Goal: Navigation & Orientation: Understand site structure

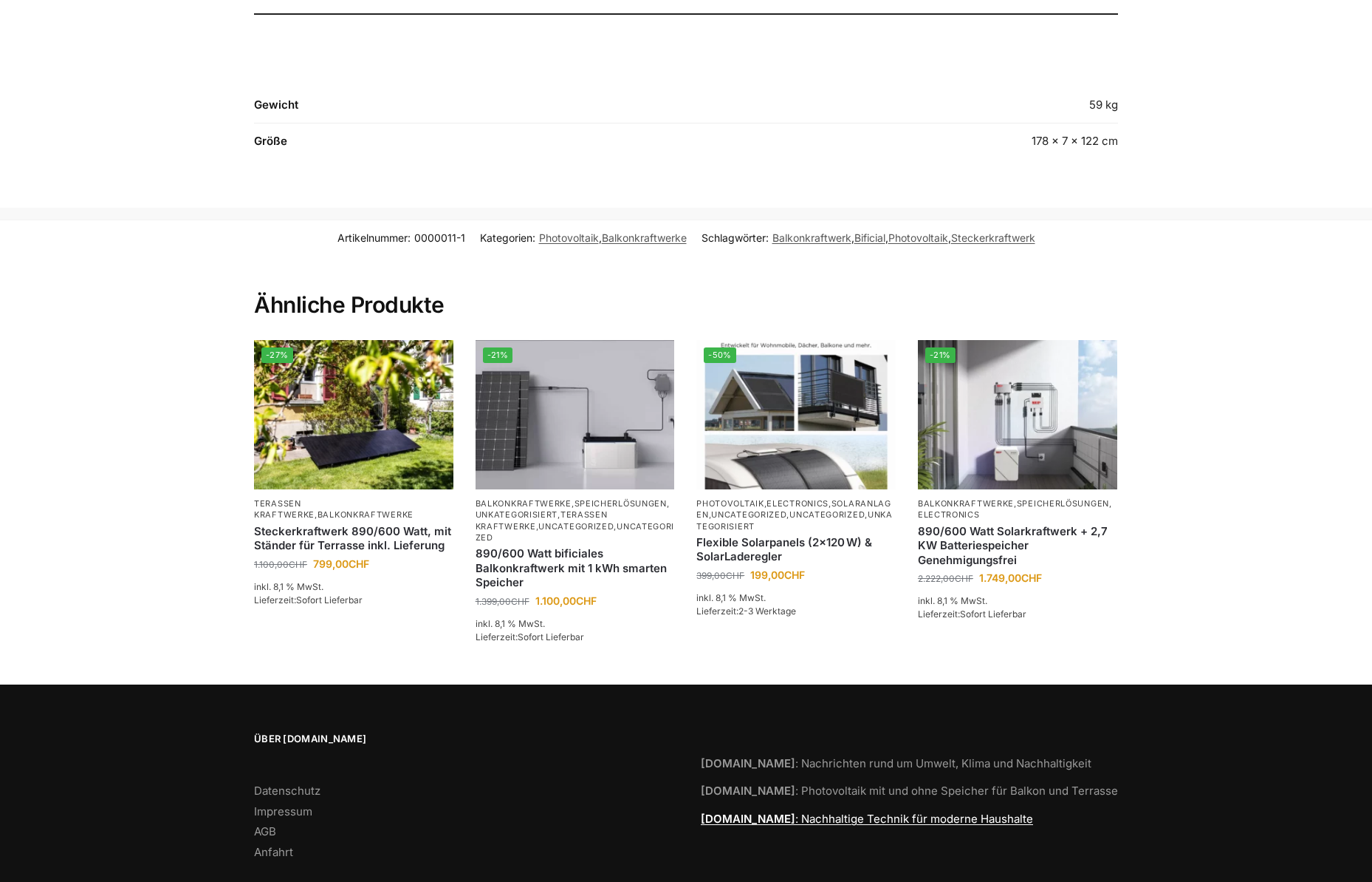
scroll to position [1827, 0]
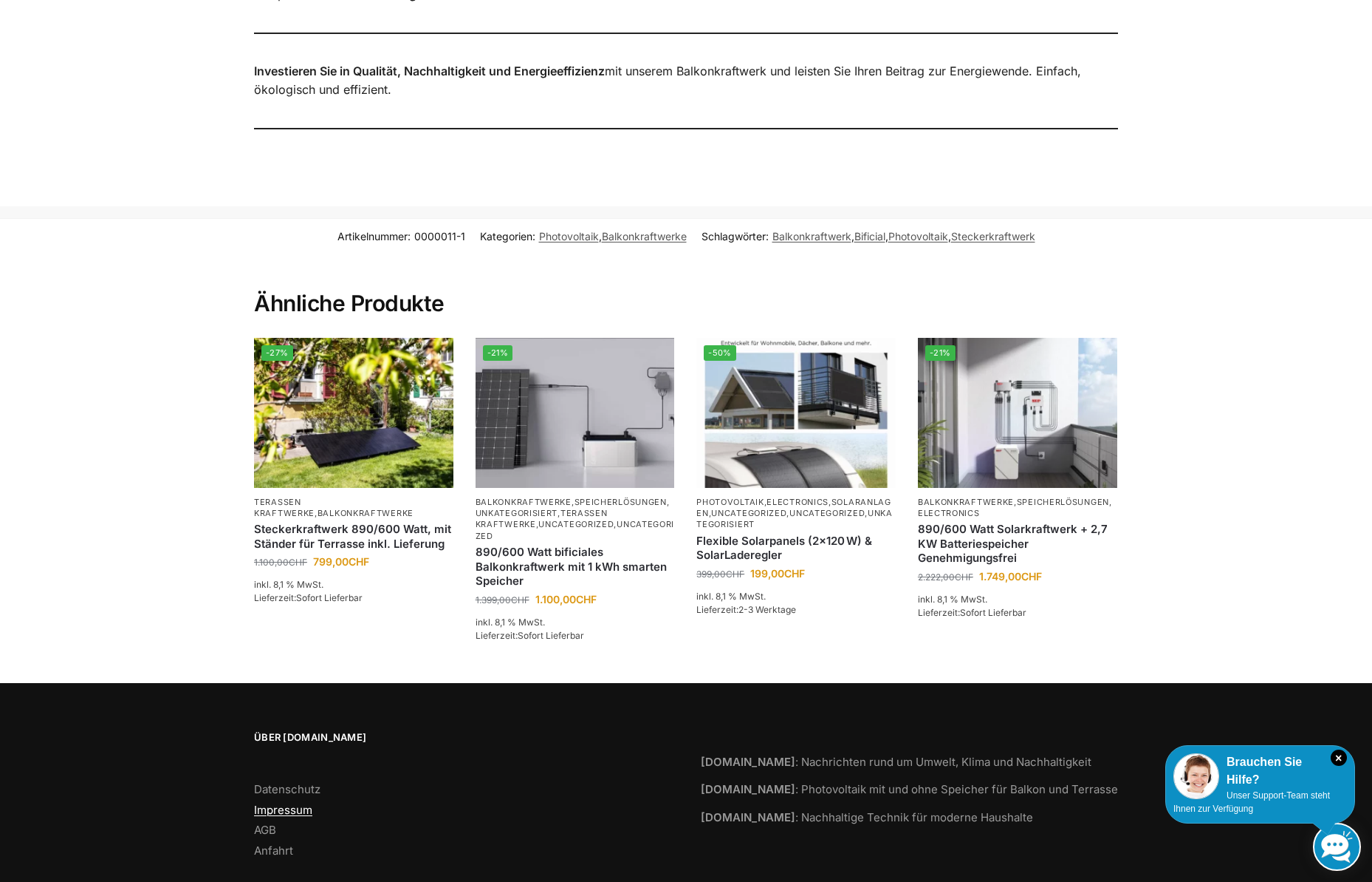
click at [287, 802] on link "Impressum" at bounding box center [283, 809] width 58 height 14
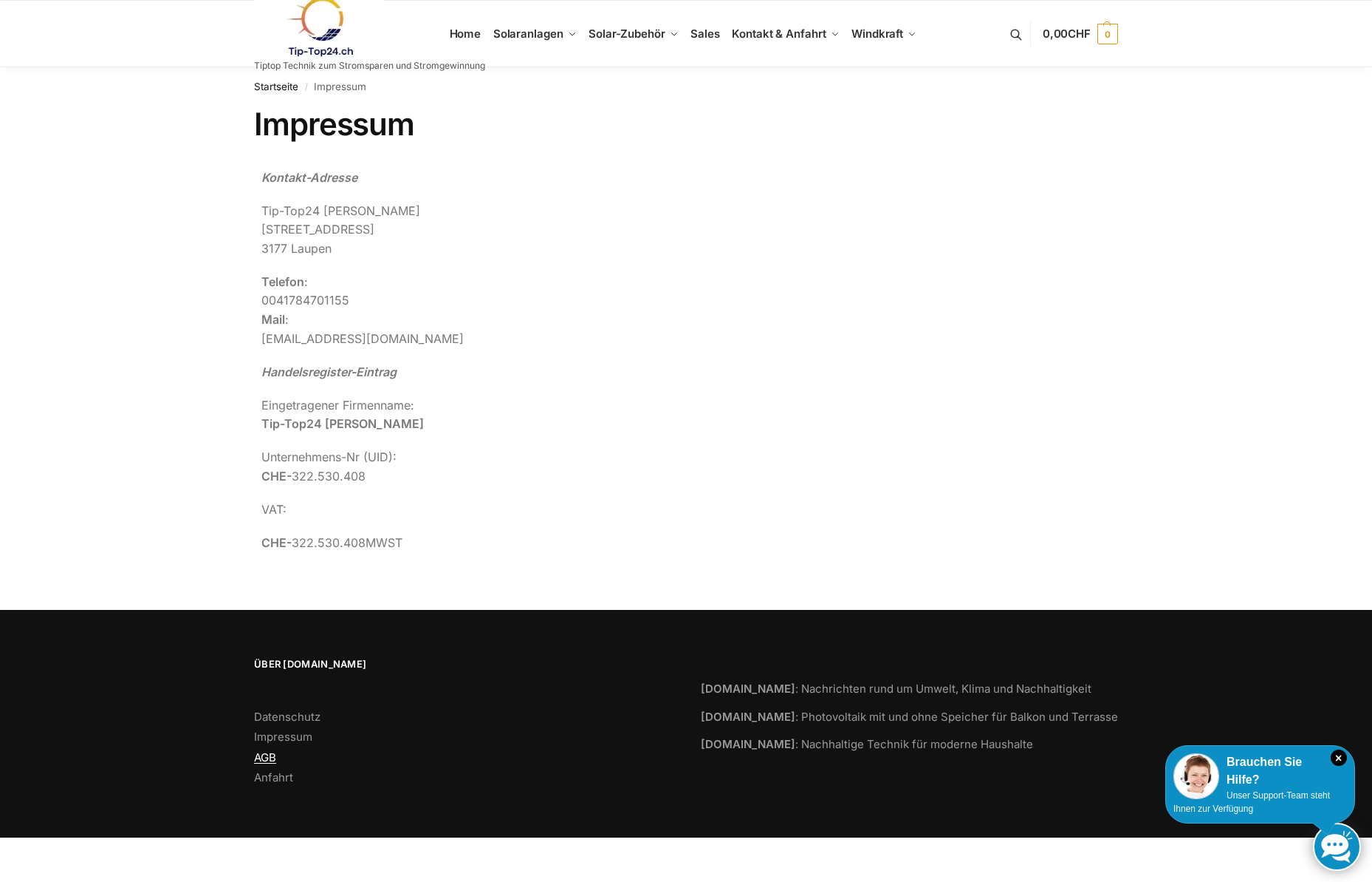
click at [268, 763] on link "AGB" at bounding box center [266, 756] width 22 height 14
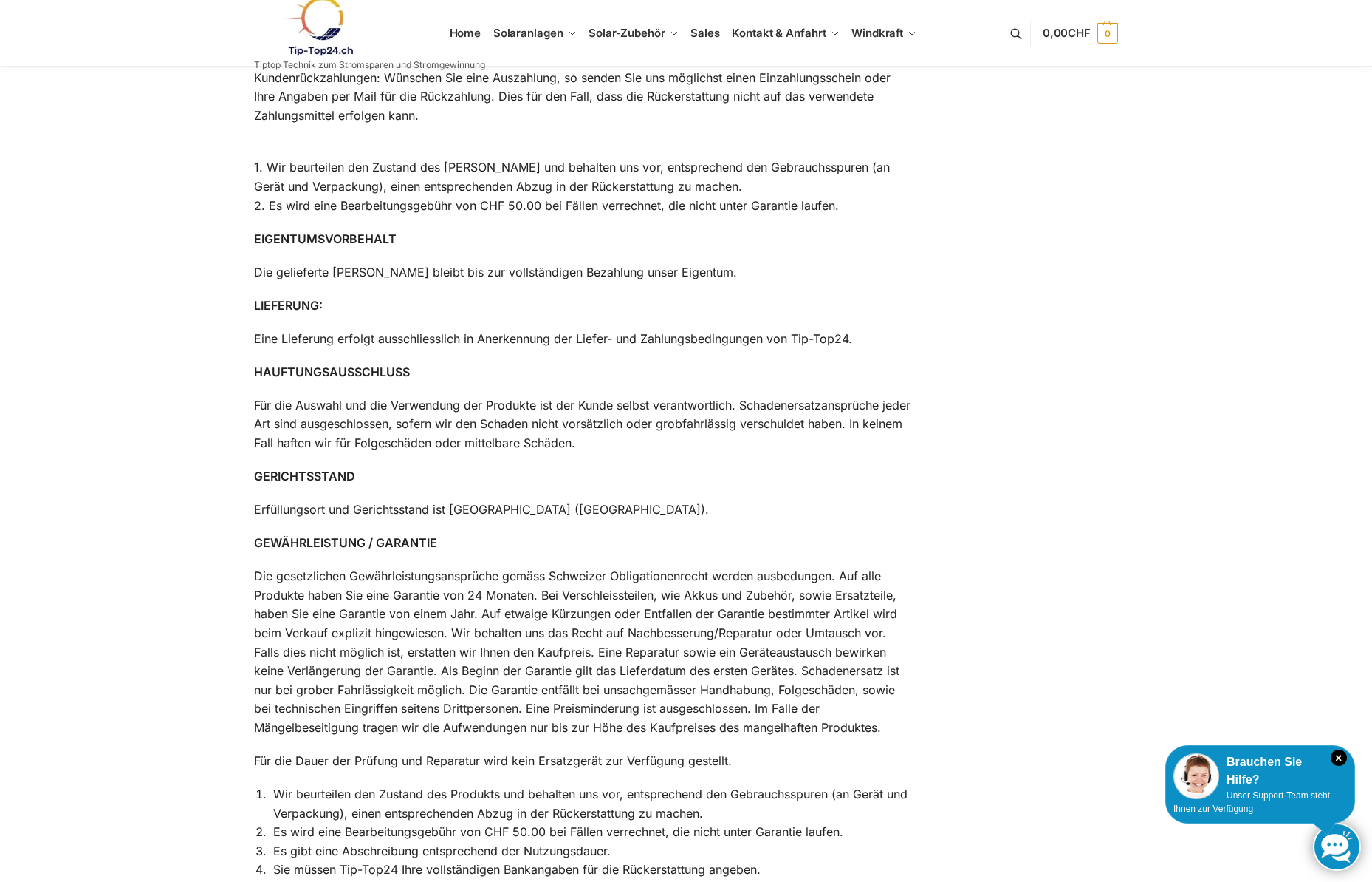
scroll to position [1419, 0]
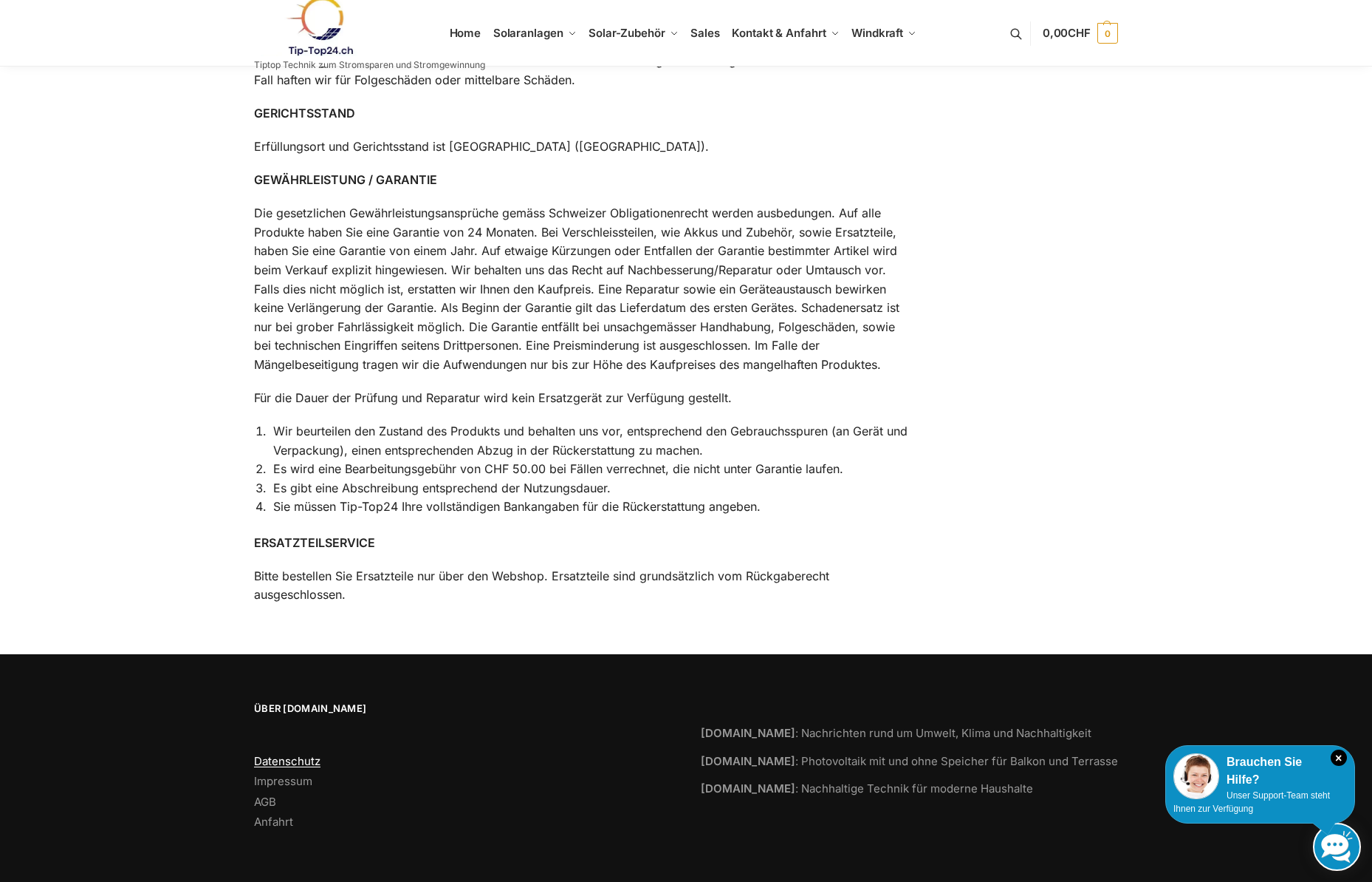
click at [284, 764] on link "Datenschutz" at bounding box center [288, 760] width 67 height 14
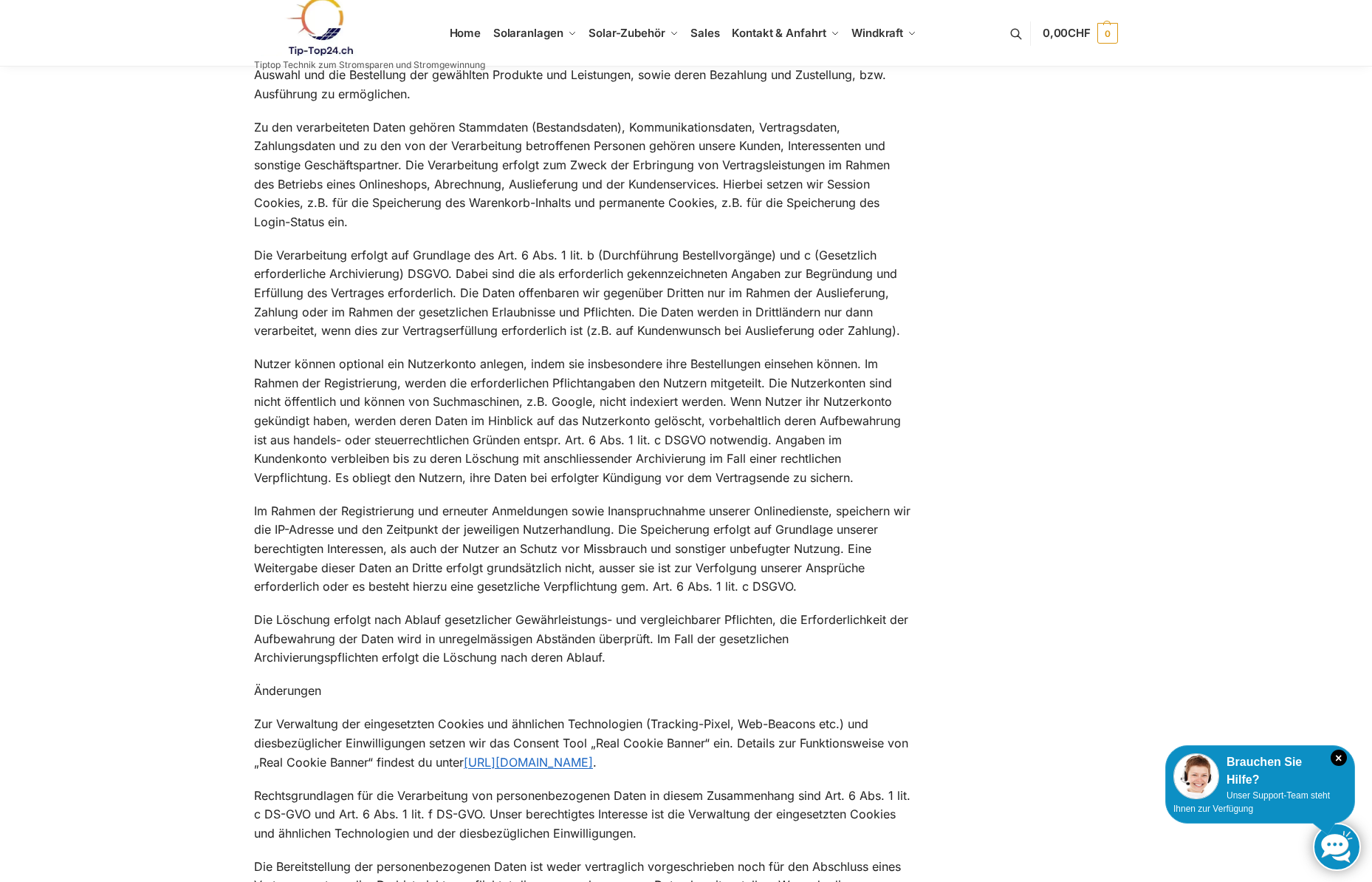
scroll to position [7460, 0]
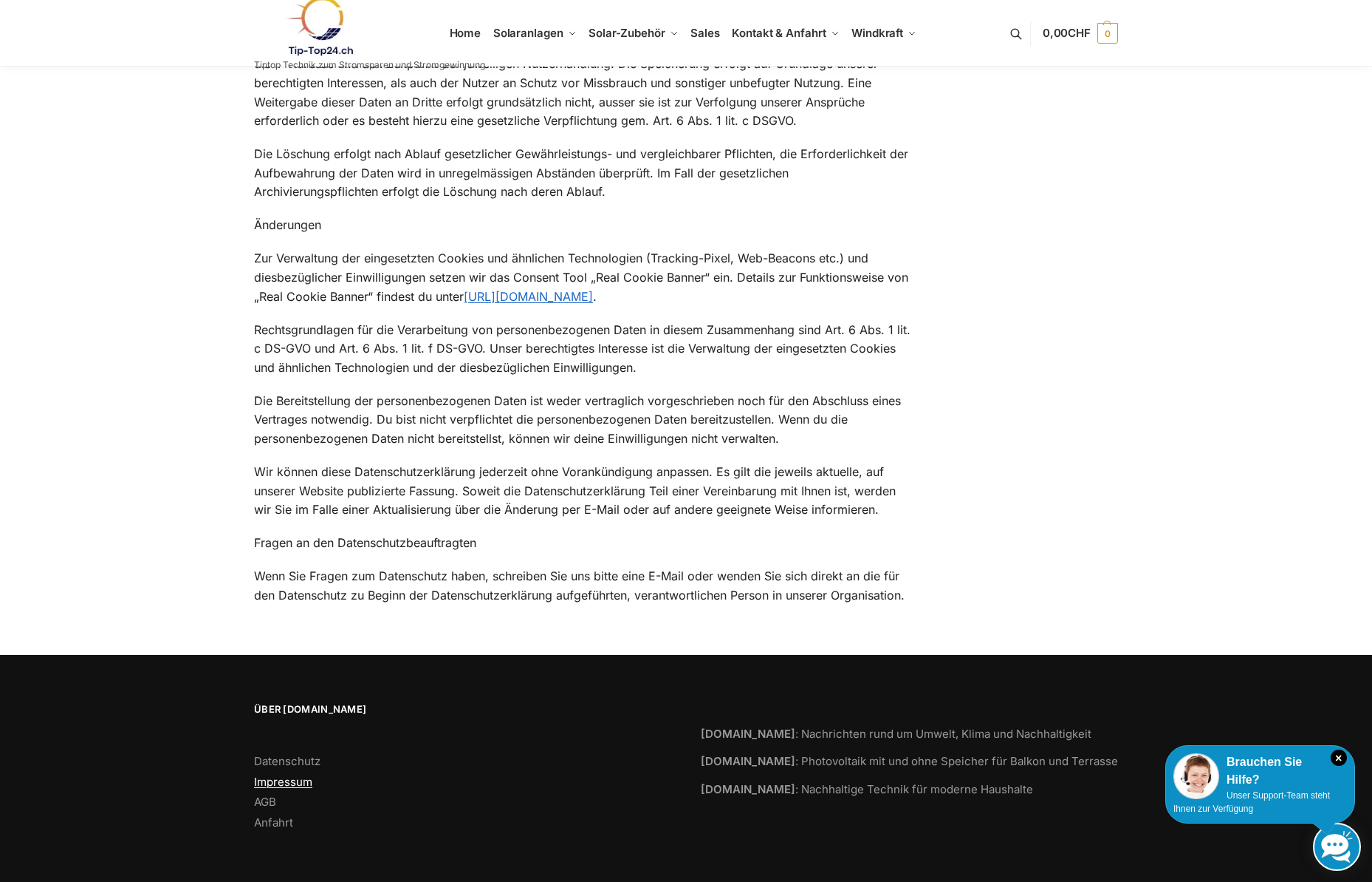
click at [294, 776] on link "Impressum" at bounding box center [283, 781] width 58 height 14
